Goal: Find specific page/section: Find specific page/section

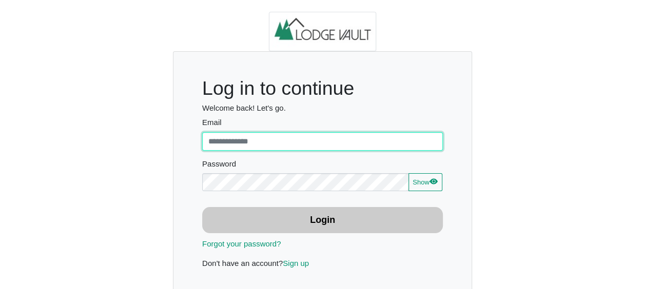
type input "**********"
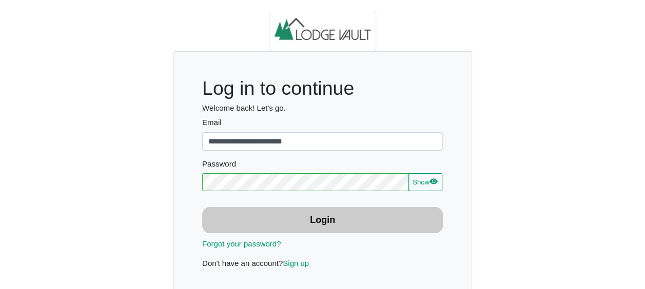
click at [303, 228] on button "Login" at bounding box center [322, 220] width 241 height 26
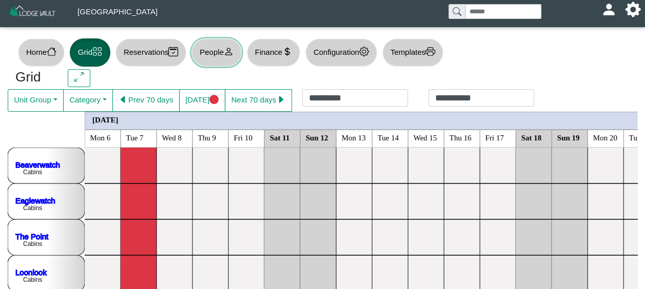
click at [212, 46] on button "People" at bounding box center [216, 52] width 50 height 28
select select "**"
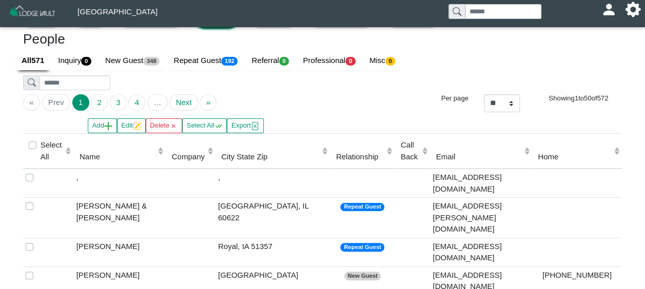
scroll to position [51, 0]
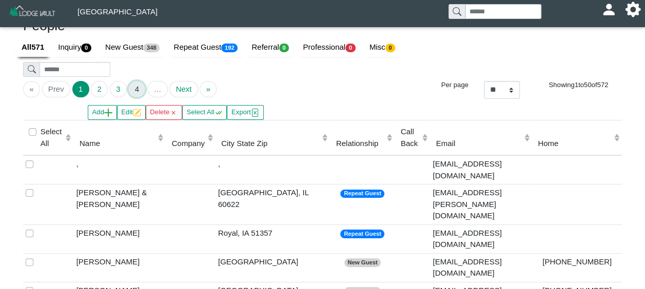
click at [137, 89] on button "4" at bounding box center [136, 89] width 17 height 16
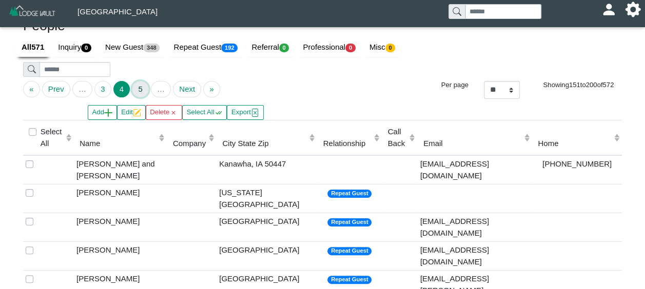
click at [137, 89] on button "5" at bounding box center [140, 89] width 17 height 16
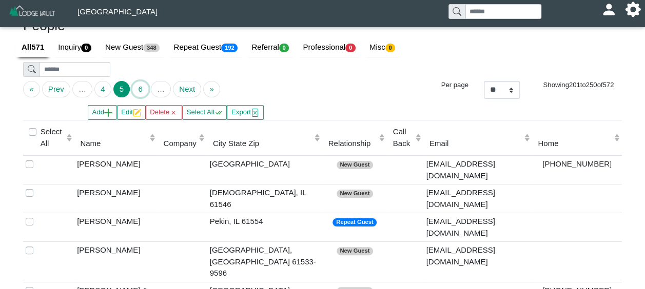
click at [137, 89] on button "6" at bounding box center [140, 89] width 17 height 16
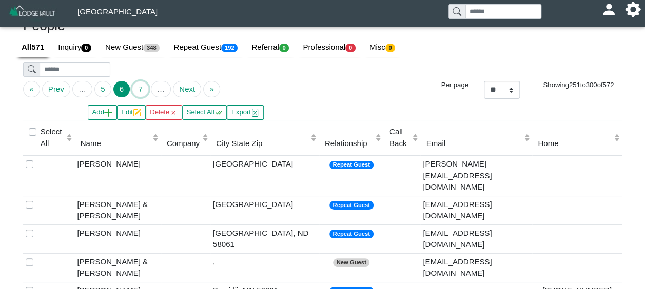
click at [137, 89] on button "7" at bounding box center [140, 89] width 17 height 16
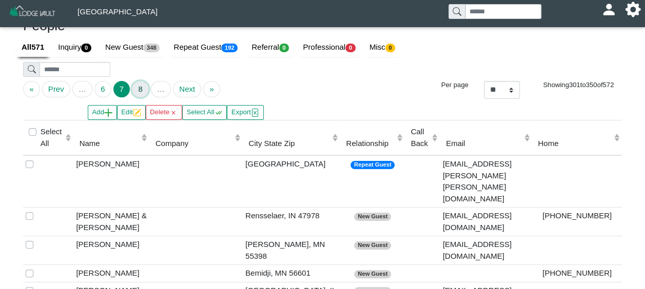
click at [137, 89] on button "8" at bounding box center [140, 89] width 17 height 16
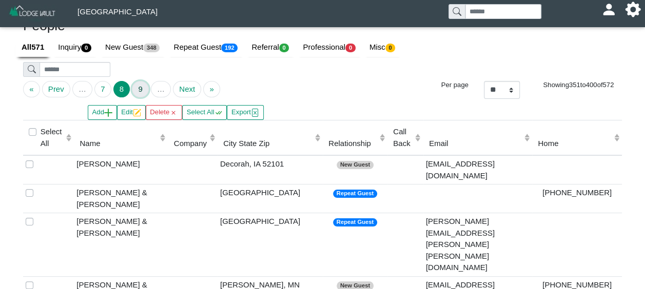
click at [136, 89] on button "9" at bounding box center [140, 89] width 17 height 16
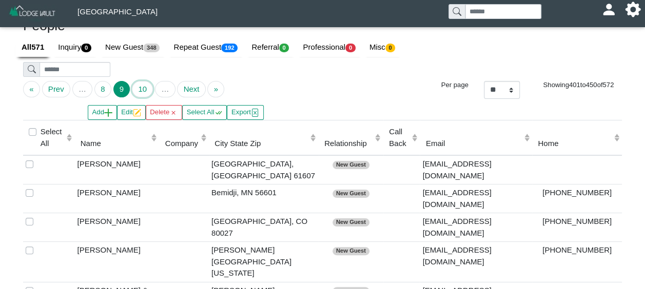
click at [136, 89] on button "10" at bounding box center [142, 89] width 21 height 16
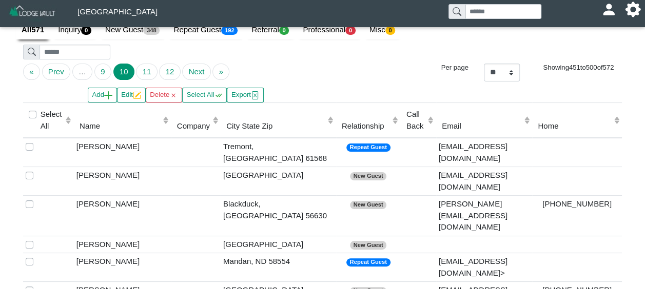
scroll to position [0, 0]
